Goal: Task Accomplishment & Management: Manage account settings

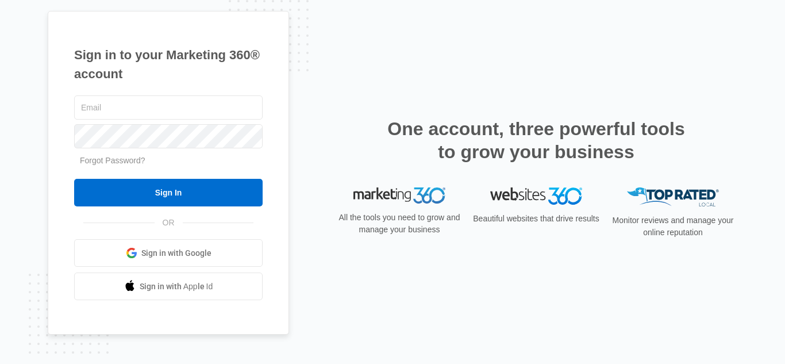
click at [160, 239] on div "OR Sign in with Google Sign in with Apple Id" at bounding box center [168, 262] width 189 height 78
click at [164, 249] on span "Sign in with Google" at bounding box center [176, 253] width 70 height 12
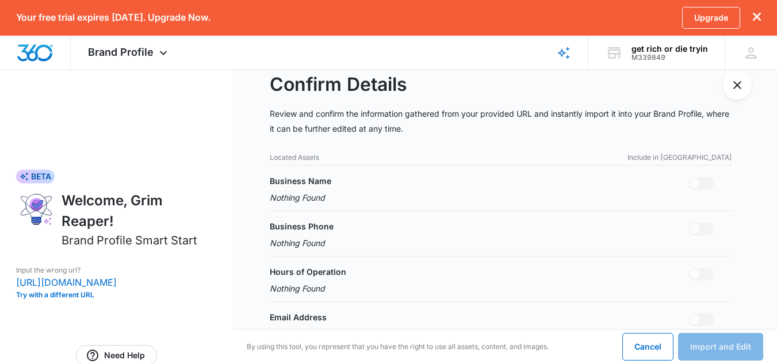
scroll to position [25, 0]
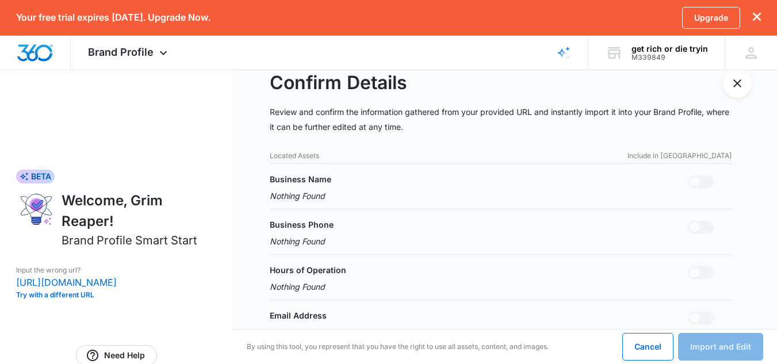
click at [357, 154] on div "Located Assets Include in Import" at bounding box center [501, 156] width 462 height 10
click at [288, 157] on p "Located Assets" at bounding box center [294, 156] width 49 height 10
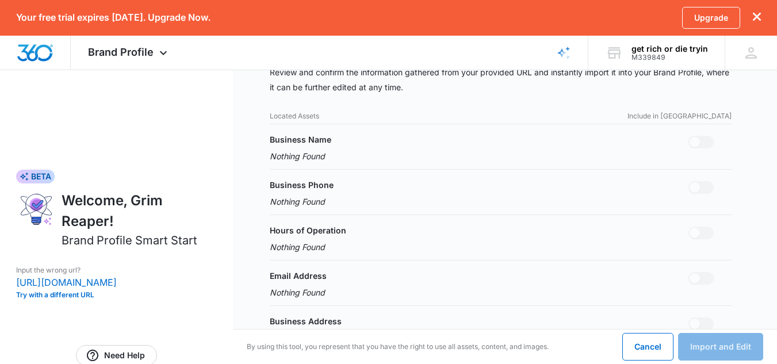
scroll to position [66, 0]
click at [354, 152] on div "Business Name Nothing Found" at bounding box center [501, 147] width 462 height 29
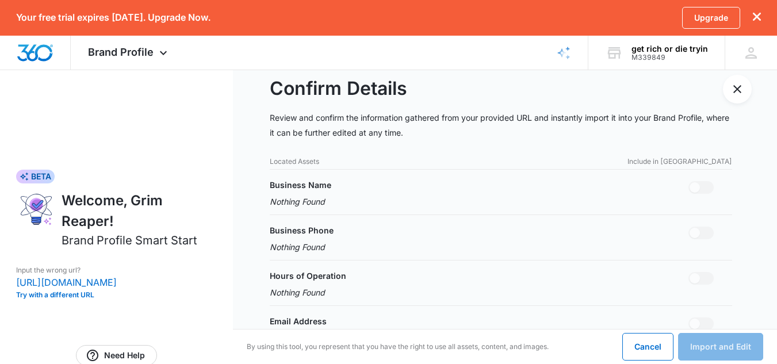
scroll to position [0, 0]
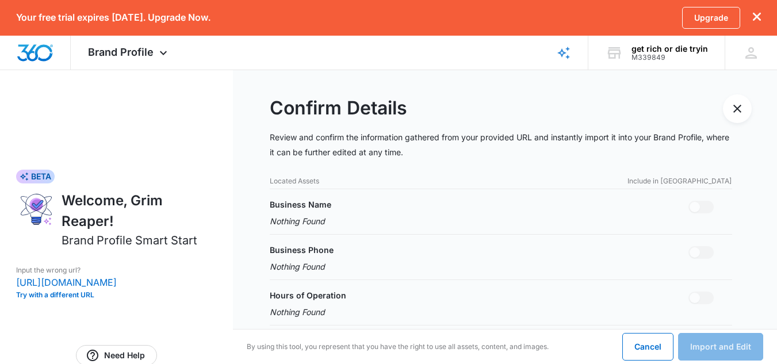
click at [707, 182] on p "Include in Import" at bounding box center [679, 181] width 105 height 10
click at [277, 185] on p "Located Assets" at bounding box center [294, 181] width 49 height 10
click at [279, 180] on p "Located Assets" at bounding box center [294, 181] width 49 height 10
click at [154, 40] on div "Brand Profile Apps Reputation Websites Forms CRM Email Shop Payments POS Ads In…" at bounding box center [129, 53] width 117 height 34
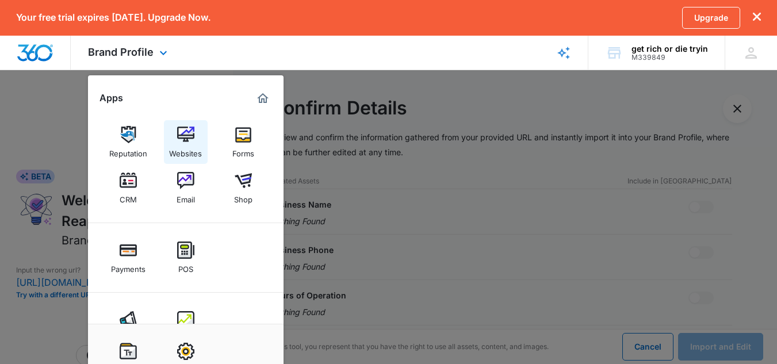
click at [179, 132] on img at bounding box center [185, 134] width 17 height 17
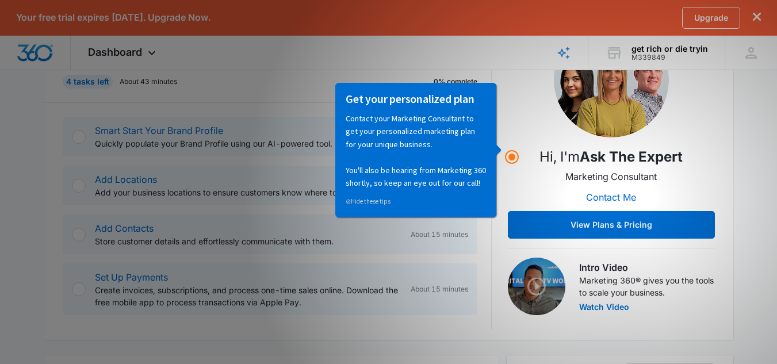
scroll to position [185, 0]
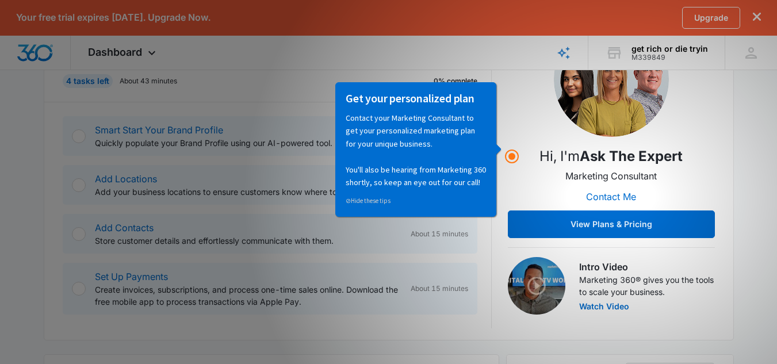
click at [0, 0] on div "Your free trial expires in 13 days. Upgrade Now. Upgrade" at bounding box center [388, 18] width 777 height 36
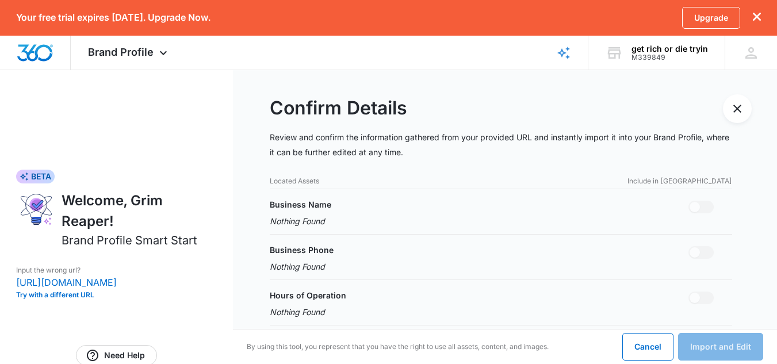
click at [288, 182] on p "Located Assets" at bounding box center [294, 181] width 49 height 10
click at [693, 208] on span at bounding box center [694, 207] width 10 height 10
drag, startPoint x: 15, startPoint y: 278, endPoint x: 166, endPoint y: 277, distance: 150.7
click at [166, 277] on div "BETA Welcome, Grim Reaper! Brand Profile Smart Start Input the wrong url? https…" at bounding box center [116, 233] width 233 height 329
copy p "https://reapergettingyouright.com"
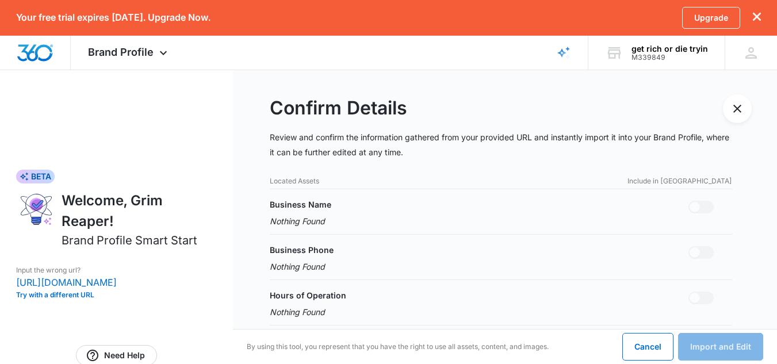
click at [293, 176] on p "Located Assets" at bounding box center [294, 181] width 49 height 10
click at [290, 185] on p "Located Assets" at bounding box center [294, 181] width 49 height 10
click at [687, 185] on p "Include in Import" at bounding box center [679, 181] width 105 height 10
click at [703, 337] on div "Cancel Import and Edit" at bounding box center [692, 347] width 141 height 28
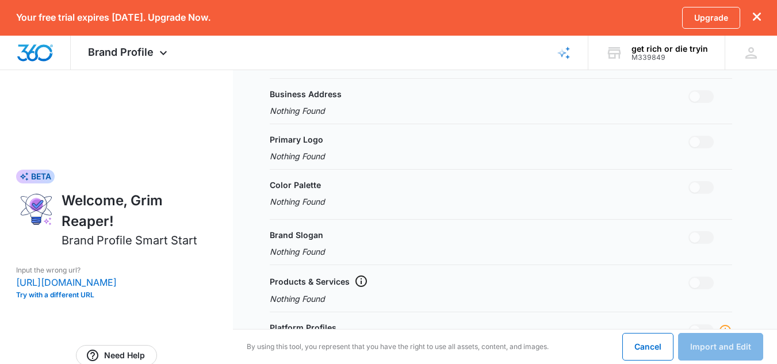
scroll to position [466, 0]
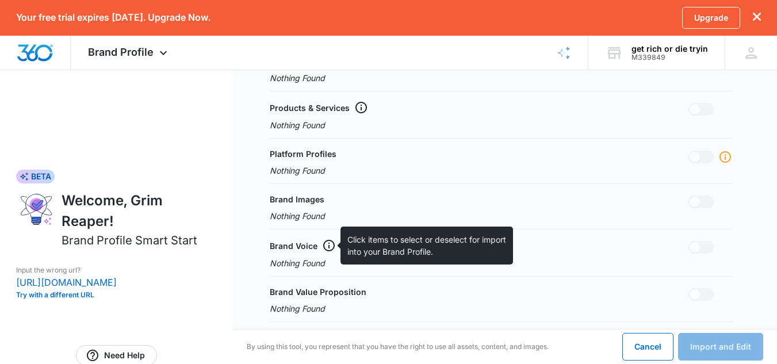
click at [329, 243] on icon at bounding box center [329, 246] width 12 height 12
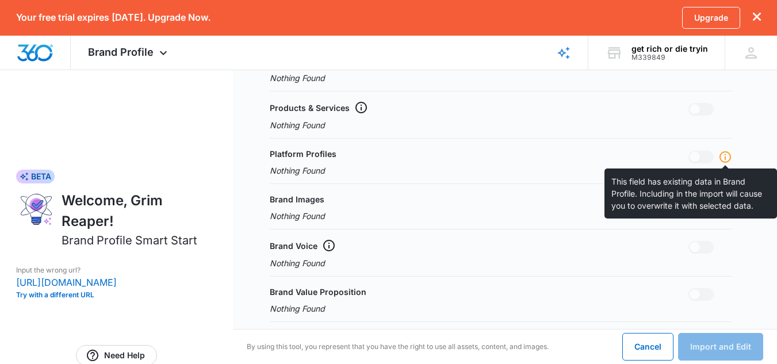
click at [726, 160] on icon at bounding box center [725, 157] width 14 height 14
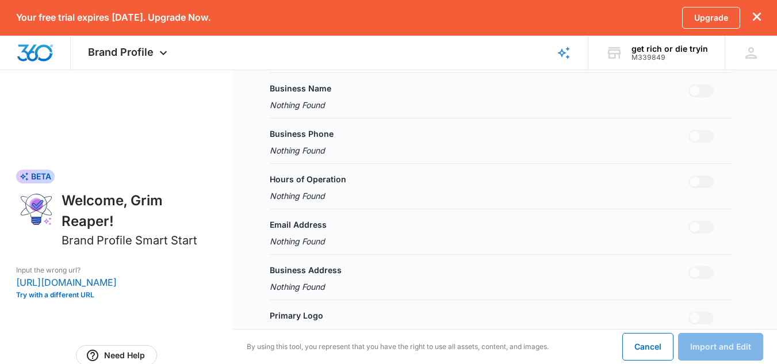
scroll to position [0, 0]
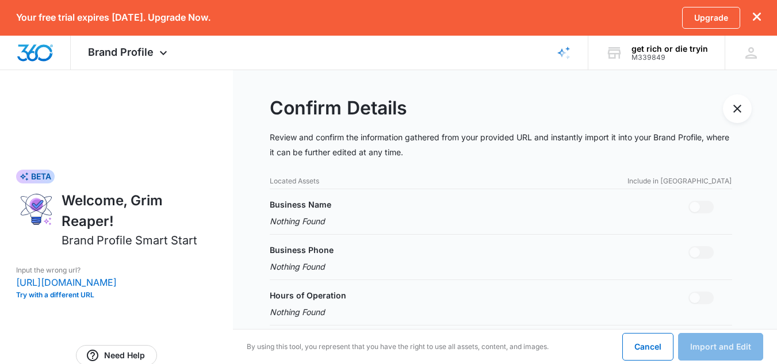
click at [697, 210] on span at bounding box center [694, 207] width 10 height 10
click at [289, 179] on p "Located Assets" at bounding box center [294, 181] width 49 height 10
click at [288, 223] on p "Nothing Found" at bounding box center [301, 221] width 62 height 12
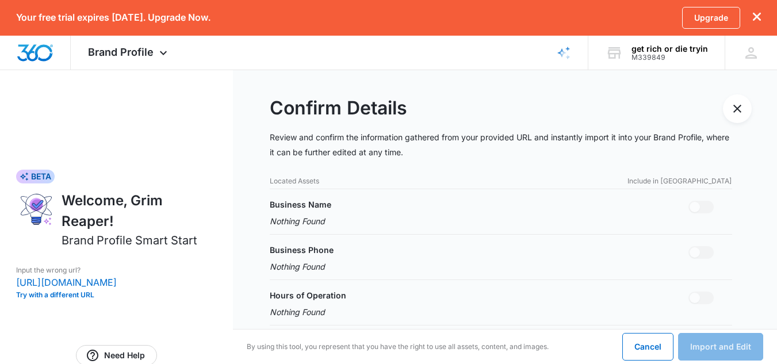
click at [697, 346] on div "Cancel Import and Edit" at bounding box center [692, 347] width 141 height 28
click at [45, 297] on button "Try with a different URL" at bounding box center [116, 295] width 201 height 7
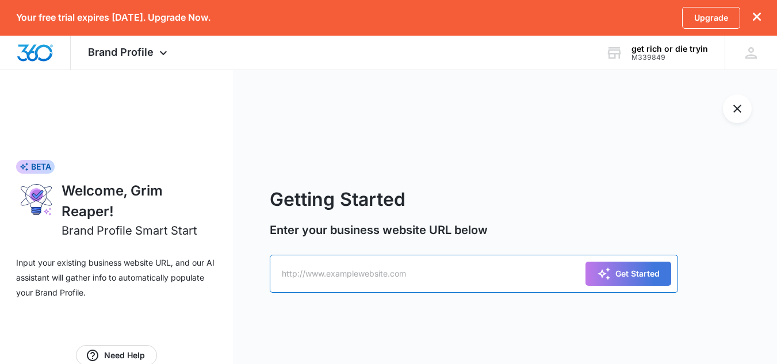
click at [316, 276] on input "text" at bounding box center [474, 274] width 408 height 38
click button "Get Started" at bounding box center [628, 274] width 86 height 24
type input "feelflyandvibey.com"
click at [585, 262] on button "Get Started" at bounding box center [628, 274] width 86 height 24
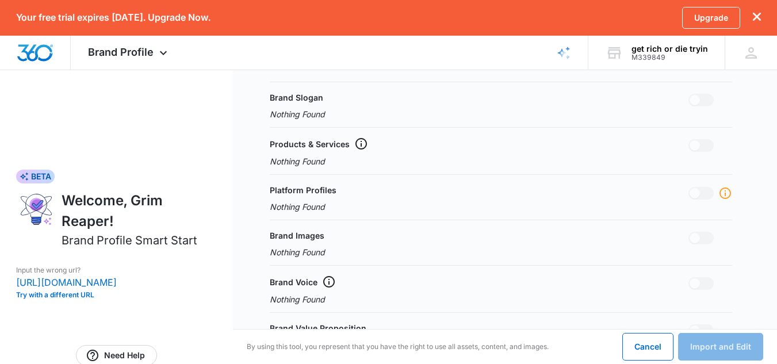
click at [471, 94] on div "Brand Slogan Nothing Found" at bounding box center [501, 105] width 462 height 29
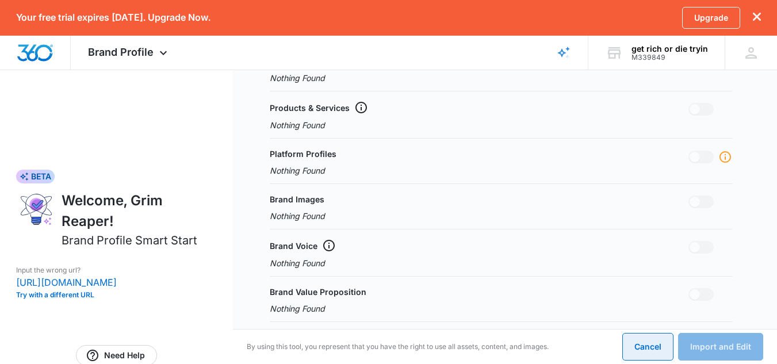
click at [641, 344] on button "Cancel" at bounding box center [647, 347] width 51 height 28
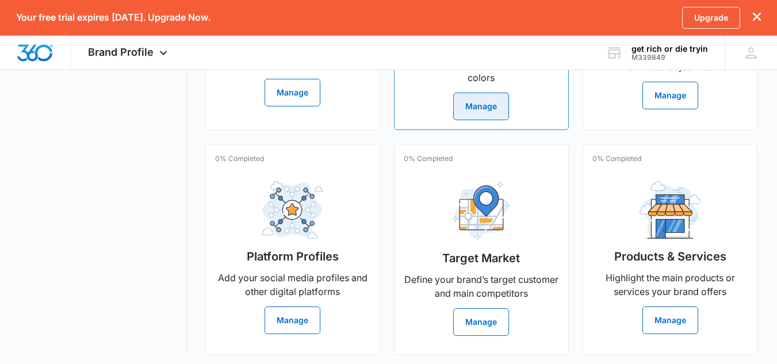
scroll to position [457, 0]
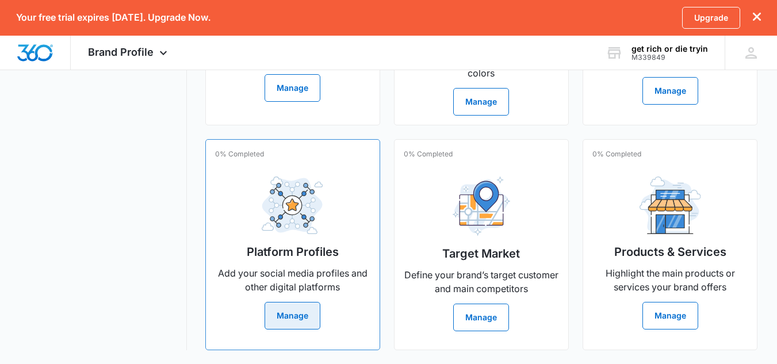
click at [304, 308] on button "Manage" at bounding box center [293, 316] width 56 height 28
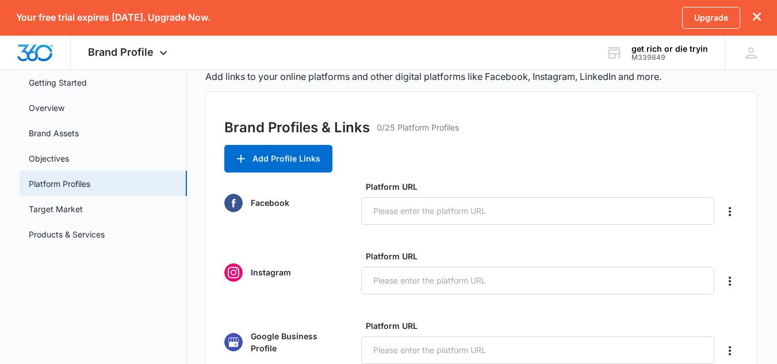
scroll to position [62, 0]
click at [300, 165] on button "Add Profile Links" at bounding box center [278, 159] width 108 height 28
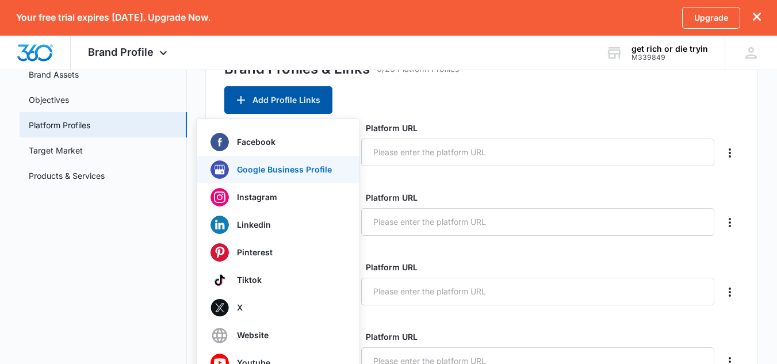
scroll to position [122, 0]
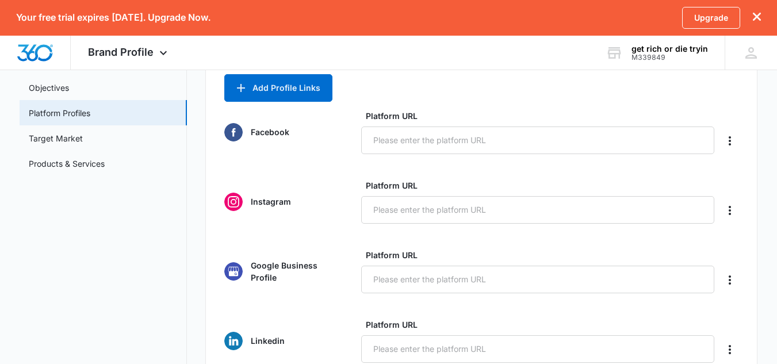
scroll to position [0, 0]
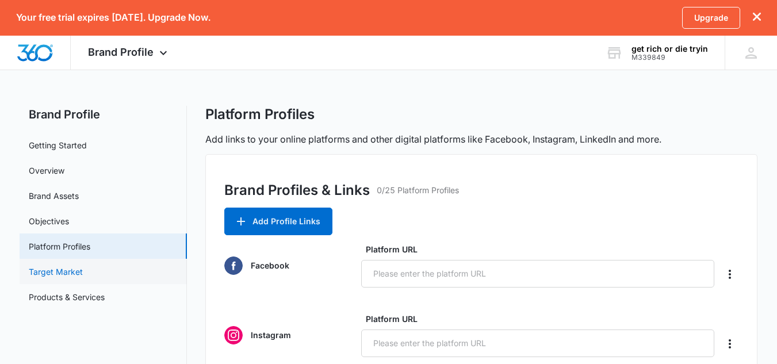
click at [83, 275] on link "Target Market" at bounding box center [56, 272] width 54 height 12
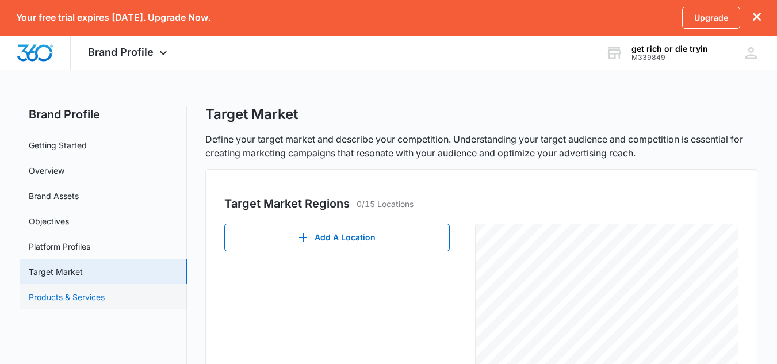
click at [105, 296] on link "Products & Services" at bounding box center [67, 297] width 76 height 12
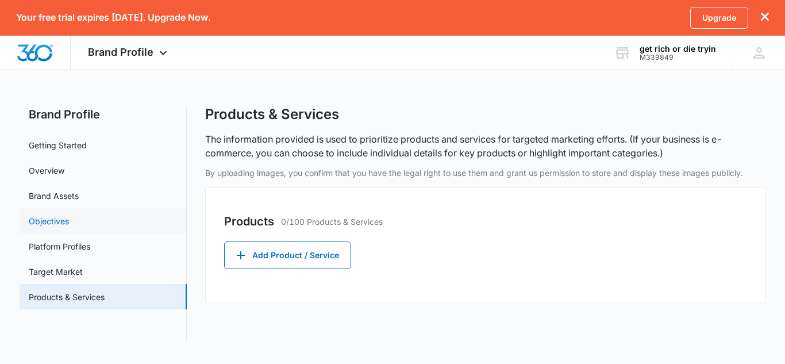
click at [69, 216] on link "Objectives" at bounding box center [49, 221] width 40 height 12
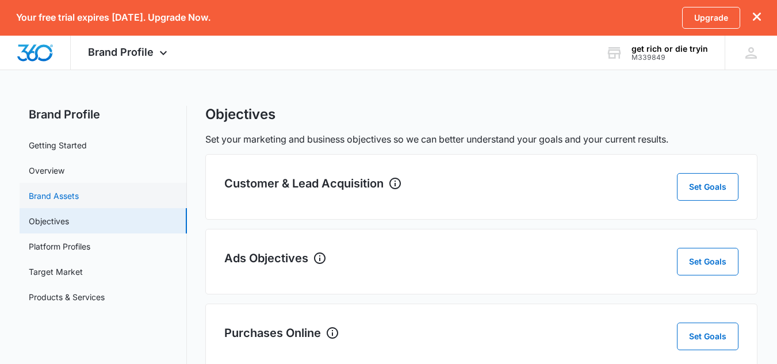
click at [79, 190] on link "Brand Assets" at bounding box center [54, 196] width 50 height 12
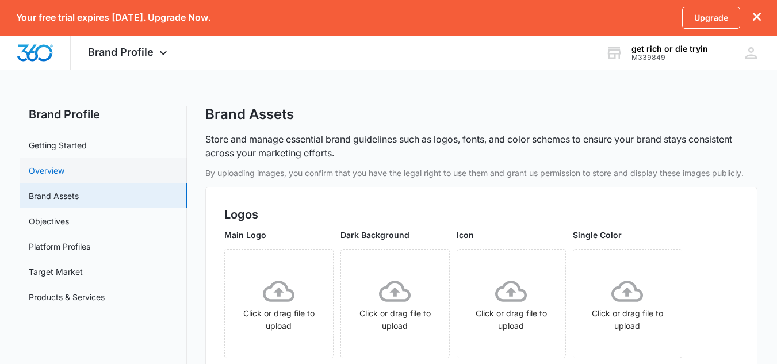
click at [64, 164] on link "Overview" at bounding box center [47, 170] width 36 height 12
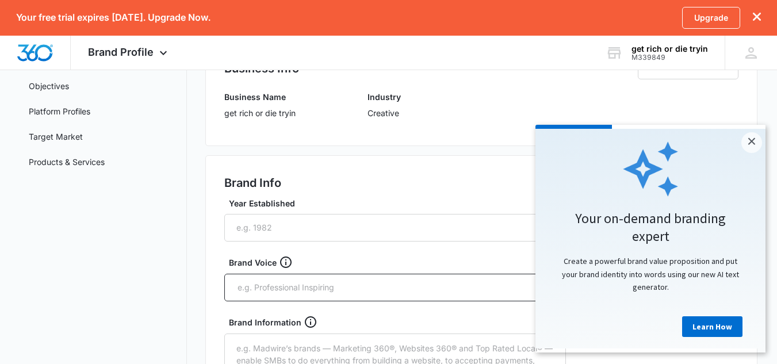
scroll to position [136, 0]
click at [749, 136] on link "×" at bounding box center [751, 142] width 21 height 21
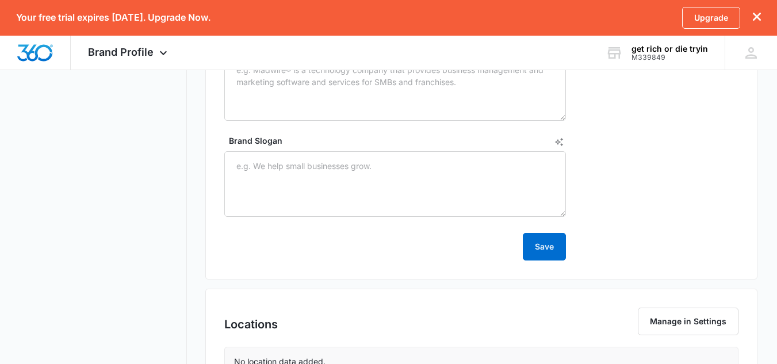
scroll to position [615, 0]
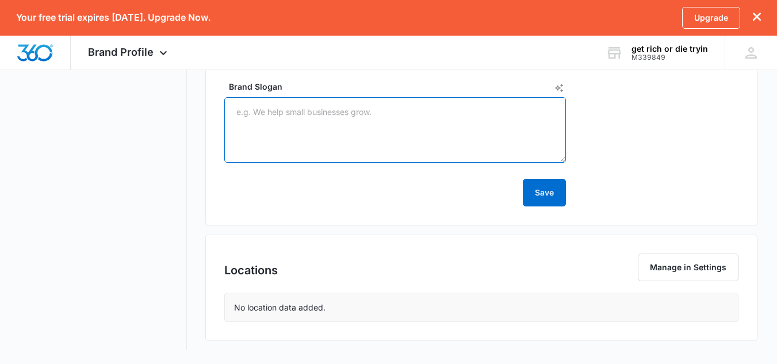
click at [327, 102] on textarea "Brand Slogan" at bounding box center [395, 130] width 342 height 66
type textarea "g"
type textarea "G"
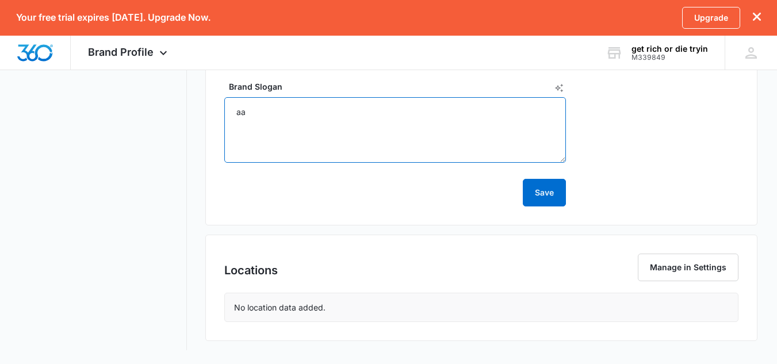
type textarea "aa"
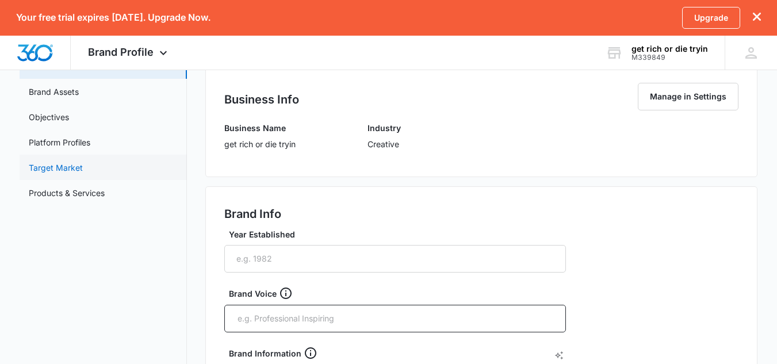
scroll to position [0, 0]
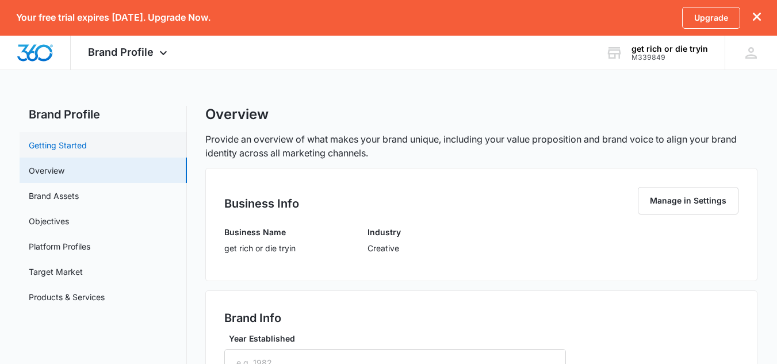
click at [70, 144] on link "Getting Started" at bounding box center [58, 145] width 58 height 12
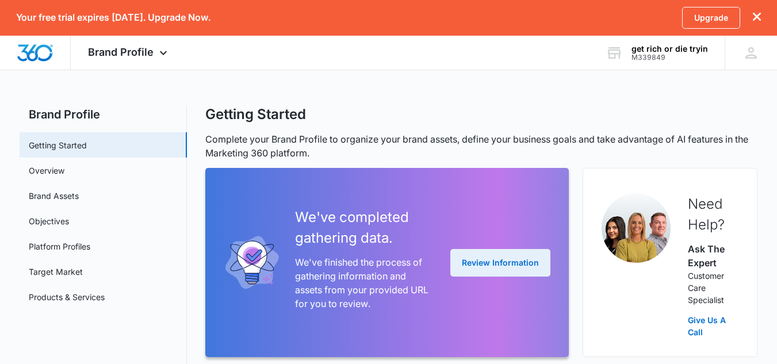
click at [477, 263] on button "Review Information" at bounding box center [500, 263] width 100 height 28
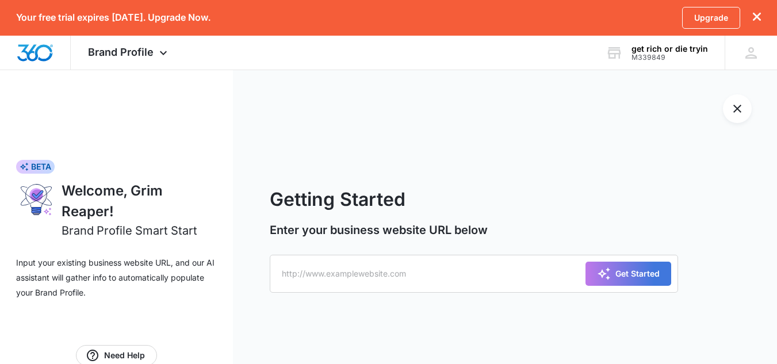
scroll to position [35, 0]
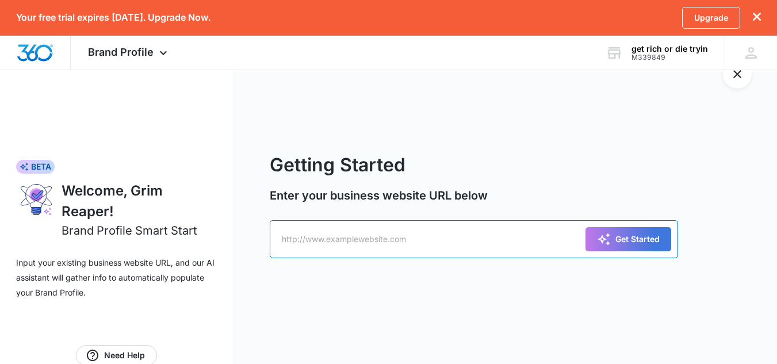
click at [524, 242] on input "text" at bounding box center [474, 239] width 408 height 38
type input "feelflyandvibey"
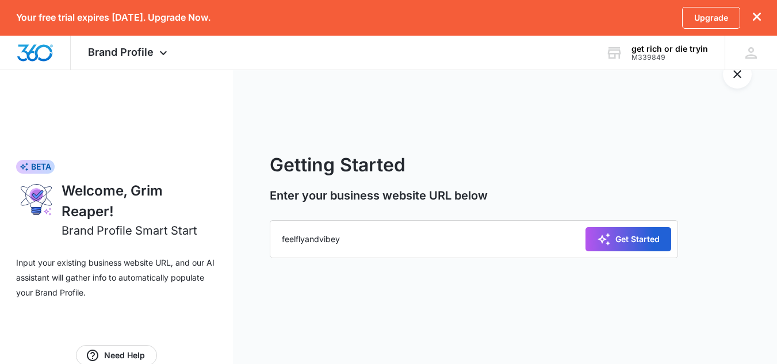
click at [589, 236] on button "Get Started" at bounding box center [628, 239] width 86 height 24
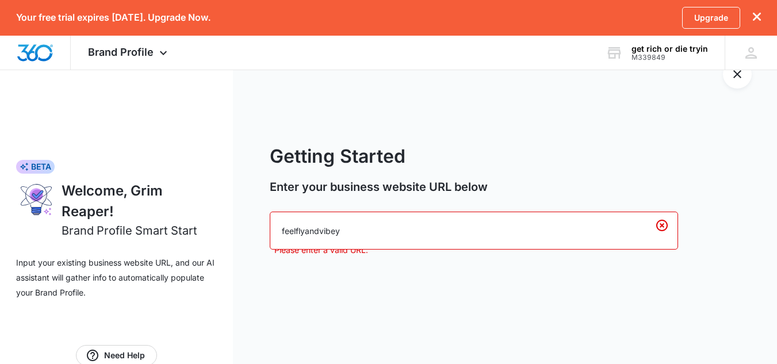
click at [542, 234] on input "feelflyandvibey" at bounding box center [474, 231] width 408 height 38
click at [656, 221] on icon "Clear" at bounding box center [662, 226] width 14 height 14
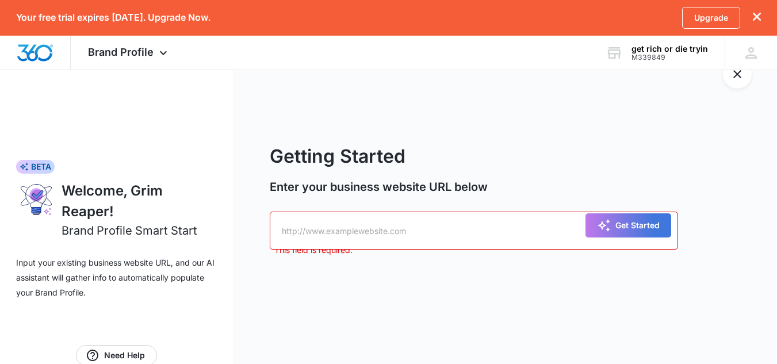
click at [481, 227] on input "text" at bounding box center [474, 231] width 408 height 38
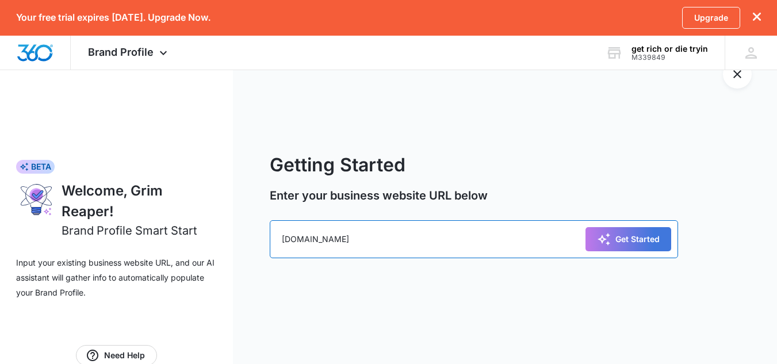
type input "reapergettingyouright.com"
click at [585, 227] on button "Get Started" at bounding box center [628, 239] width 86 height 24
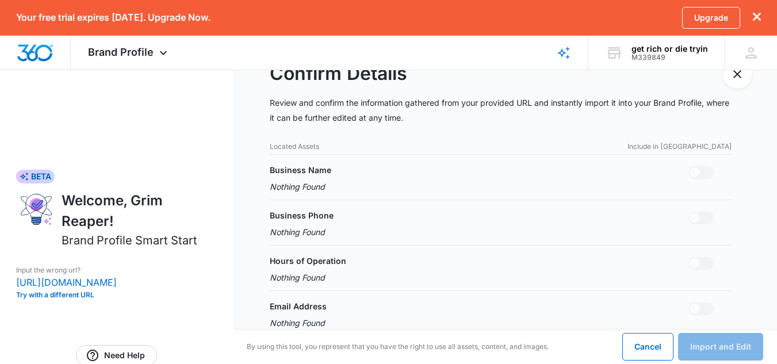
click at [292, 144] on p "Located Assets" at bounding box center [294, 146] width 49 height 10
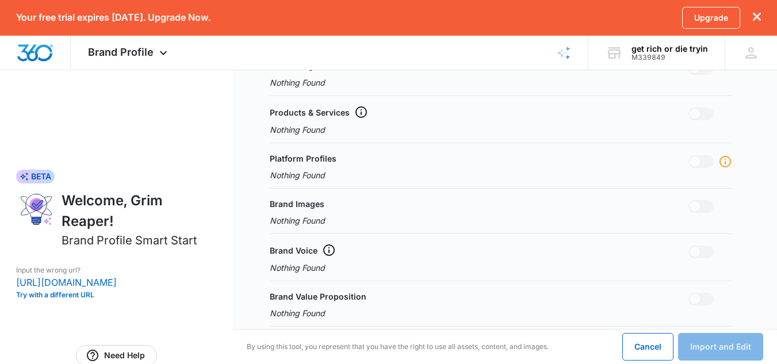
scroll to position [466, 0]
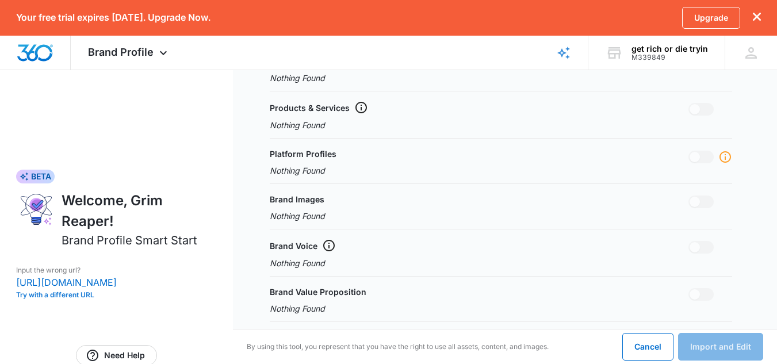
click at [58, 297] on button "Try with a different URL" at bounding box center [116, 295] width 201 height 7
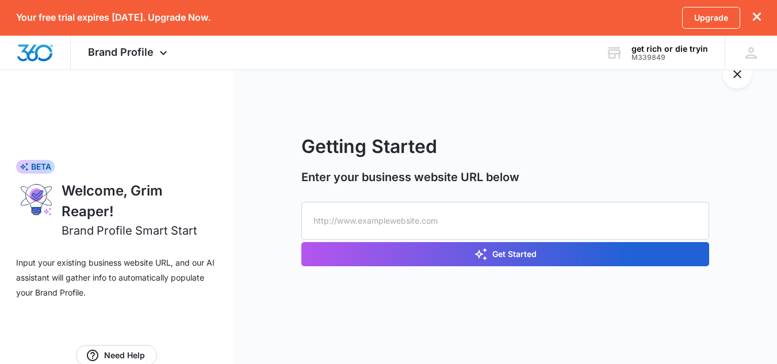
scroll to position [35, 0]
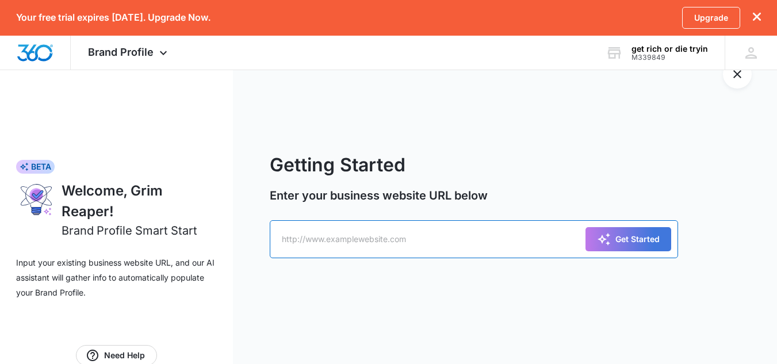
click at [380, 224] on input "text" at bounding box center [474, 239] width 408 height 38
type input "countingmoneyfocusingonmyself.com"
click at [585, 227] on button "Get Started" at bounding box center [628, 239] width 86 height 24
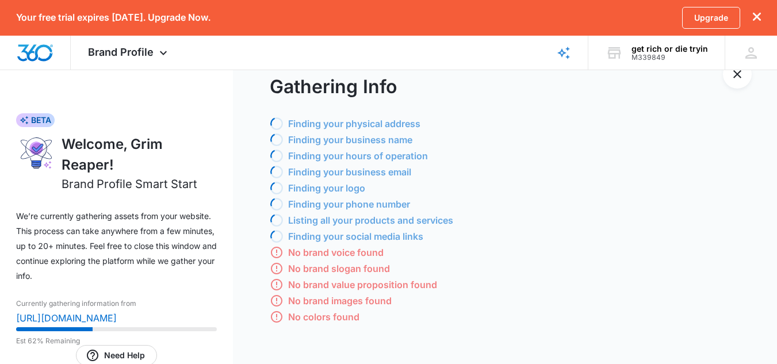
click at [380, 224] on p "Listing all your products and services" at bounding box center [370, 220] width 165 height 14
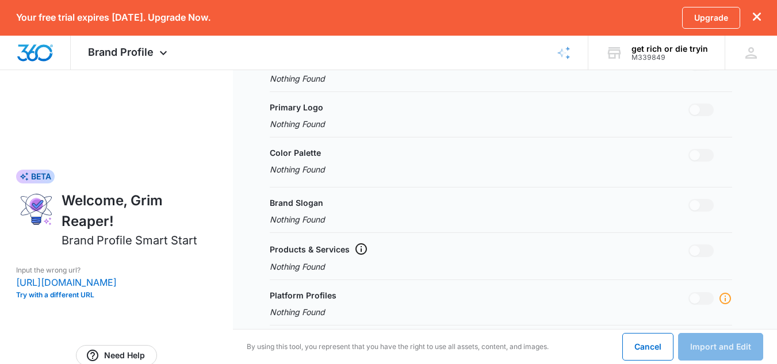
scroll to position [466, 0]
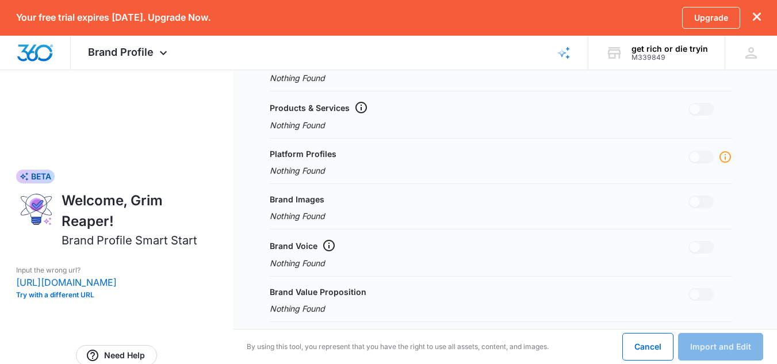
click at [692, 162] on span at bounding box center [694, 157] width 10 height 10
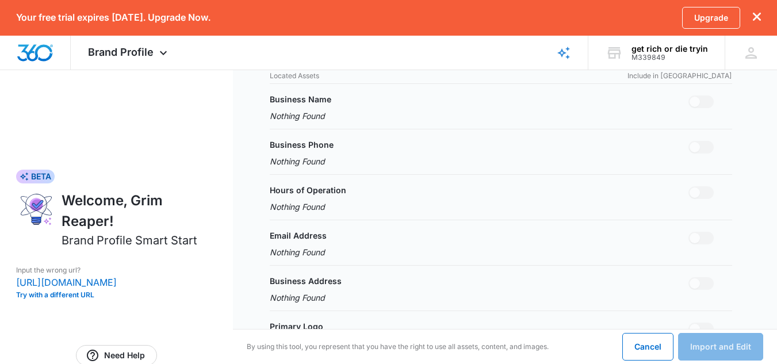
scroll to position [0, 0]
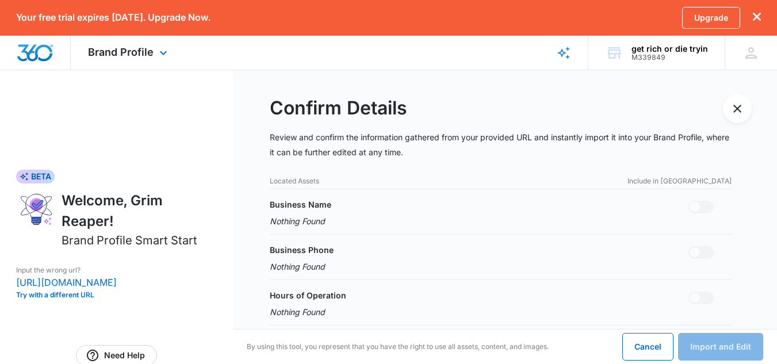
click at [152, 39] on div "Brand Profile Apps Reputation Websites Forms CRM Email Shop Payments POS Ads In…" at bounding box center [129, 53] width 117 height 34
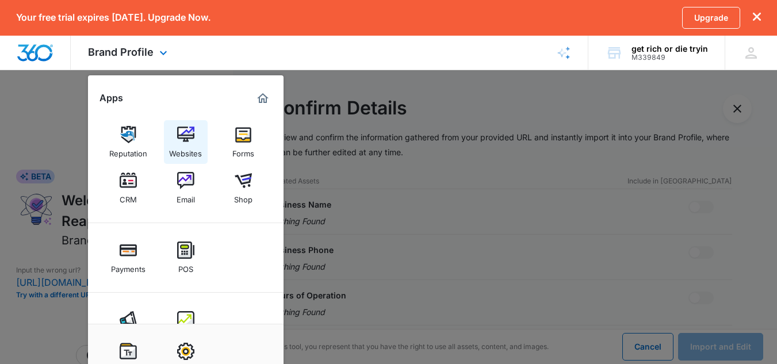
click at [173, 125] on link "Websites" at bounding box center [186, 142] width 44 height 44
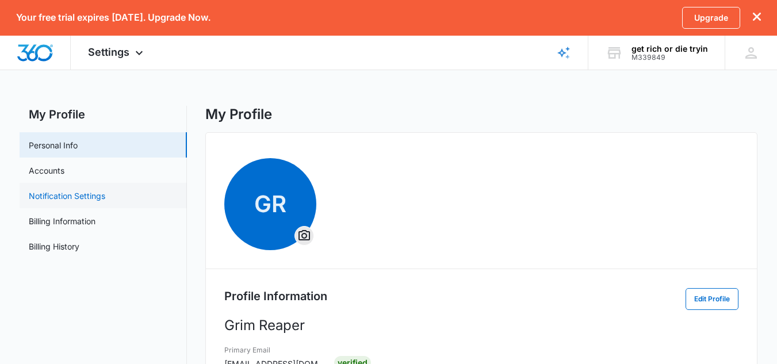
click at [94, 190] on link "Notification Settings" at bounding box center [67, 196] width 76 height 12
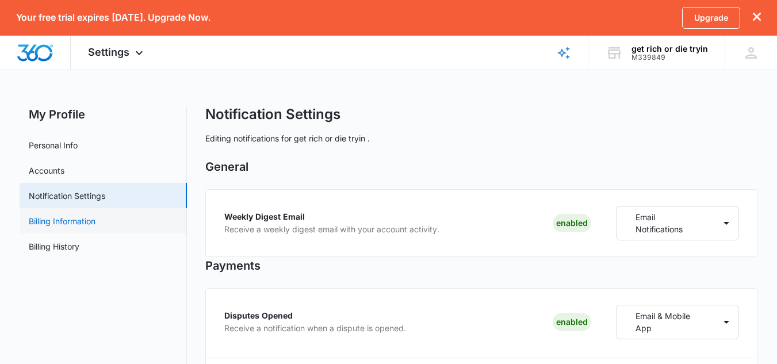
click at [95, 220] on link "Billing Information" at bounding box center [62, 221] width 67 height 12
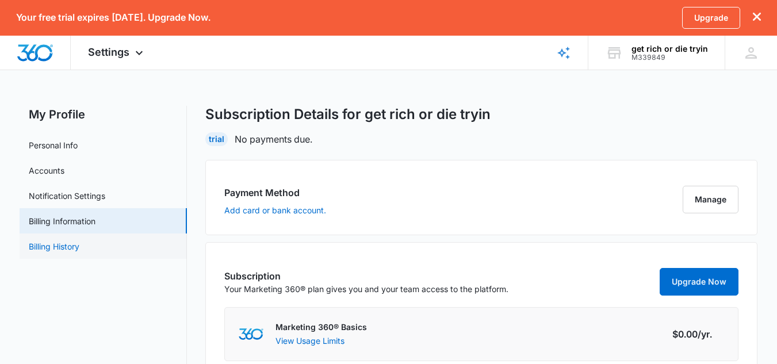
click at [79, 243] on link "Billing History" at bounding box center [54, 246] width 51 height 12
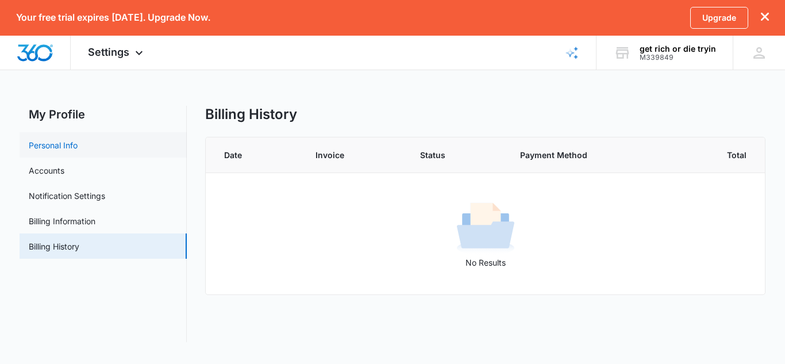
click at [78, 139] on link "Personal Info" at bounding box center [53, 145] width 49 height 12
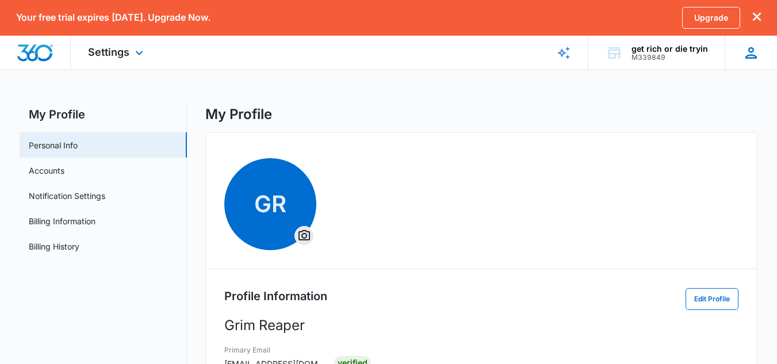
click at [754, 44] on div at bounding box center [750, 52] width 17 height 17
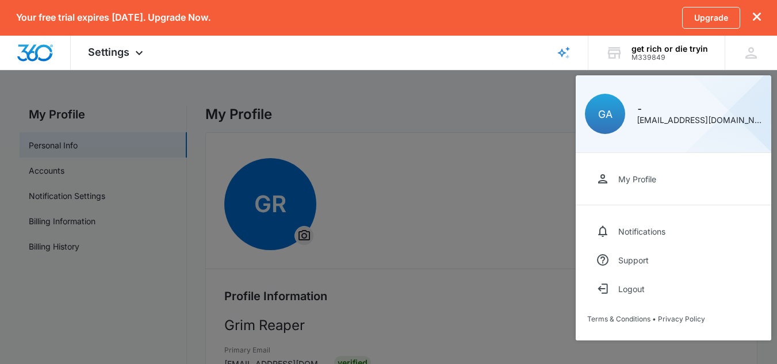
click at [434, 84] on div at bounding box center [388, 182] width 777 height 364
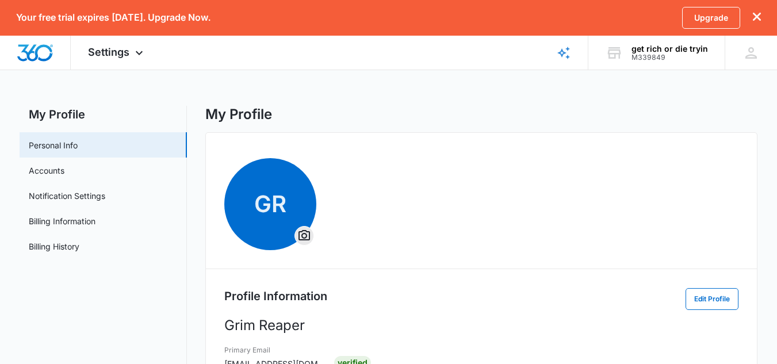
click at [759, 16] on icon "dismiss this dialog" at bounding box center [757, 17] width 8 height 8
